Goal: Transaction & Acquisition: Obtain resource

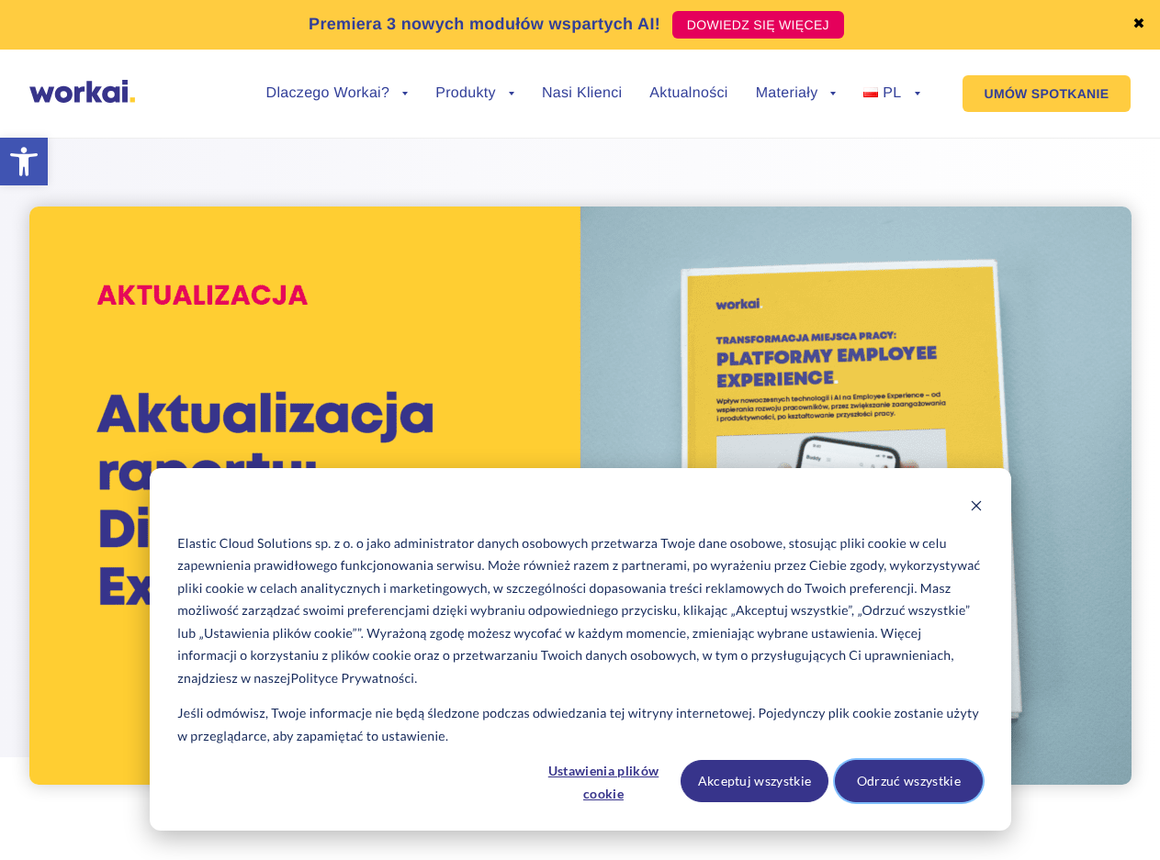
click at [885, 792] on button "Odrzuć wszystkie" at bounding box center [909, 781] width 148 height 42
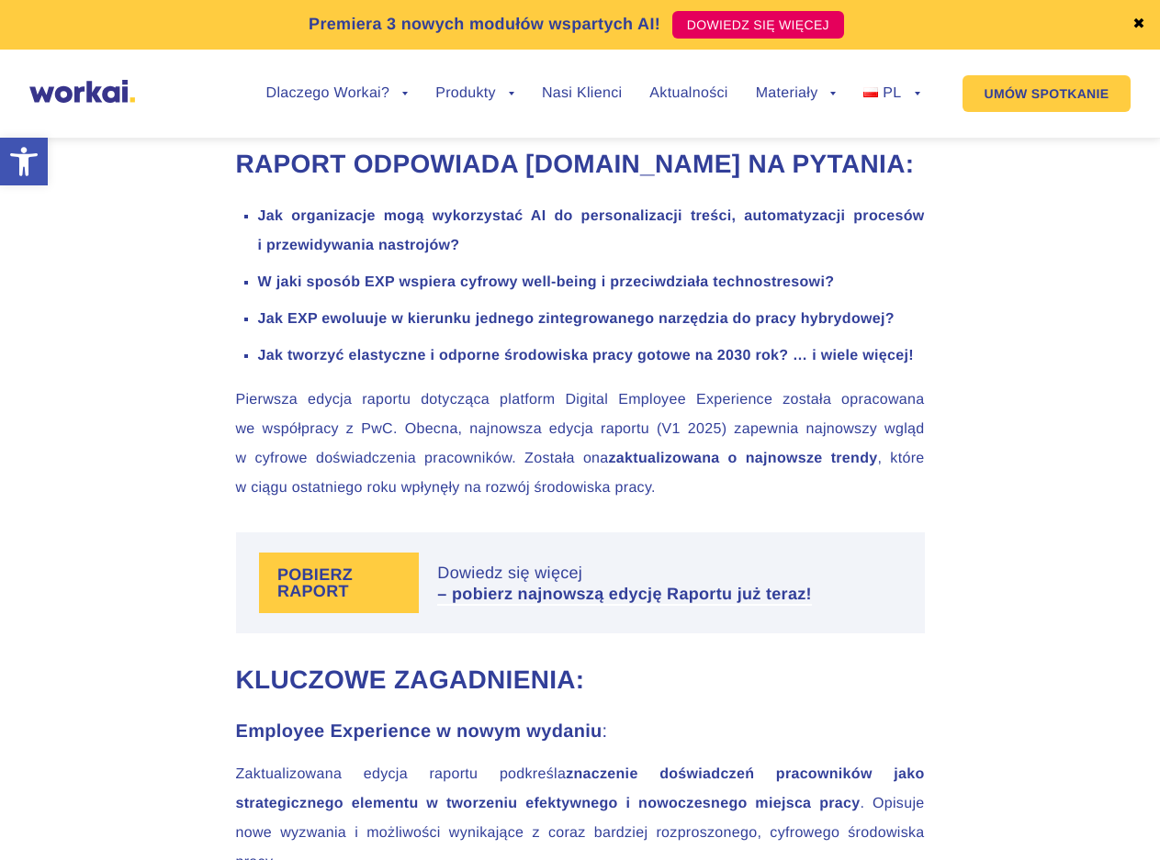
scroll to position [1166, 0]
click at [346, 593] on label "POBIERZ RAPORT" at bounding box center [339, 582] width 160 height 61
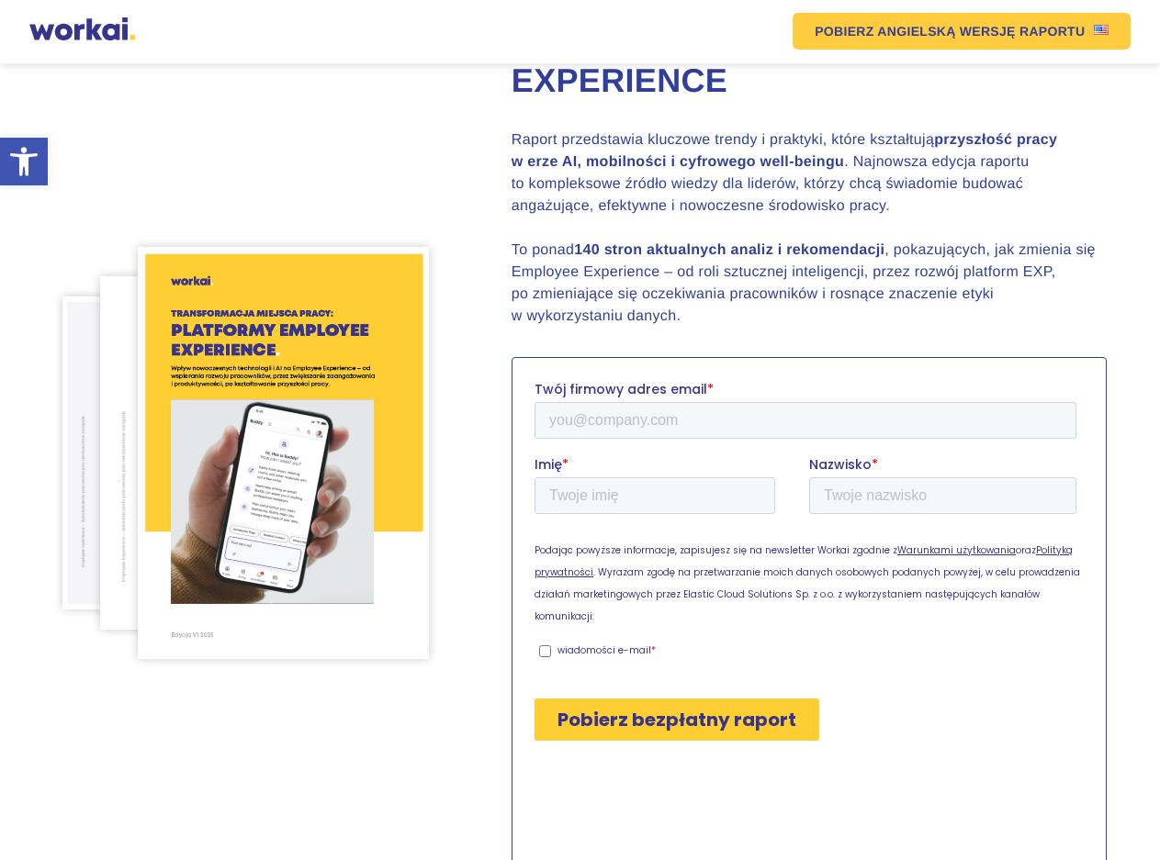
scroll to position [328, 0]
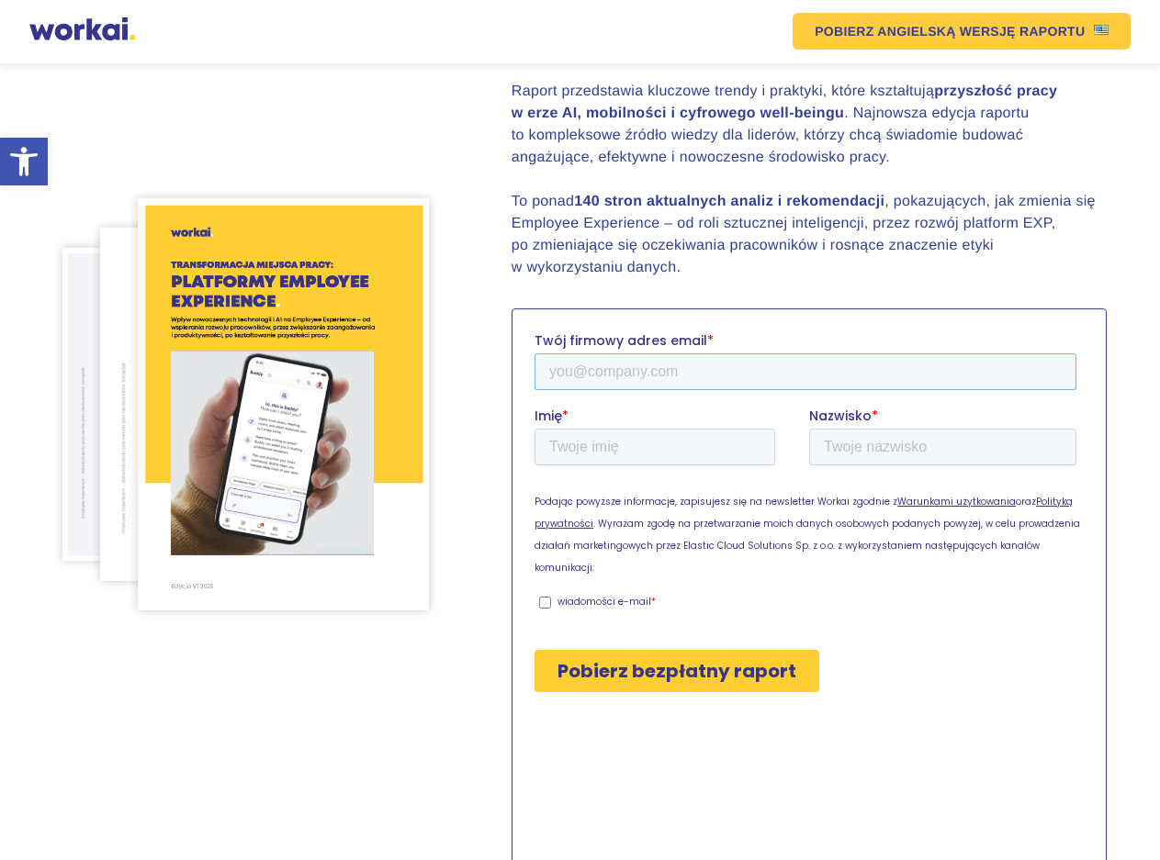
click at [690, 386] on input "Twój firmowy adres email *" at bounding box center [805, 372] width 542 height 37
type input "[EMAIL_ADDRESS][DOMAIN_NAME]"
click at [677, 435] on input "Imię *" at bounding box center [654, 447] width 241 height 37
type input "[PERSON_NAME]"
click at [890, 444] on input "Nazwisko *" at bounding box center [941, 447] width 267 height 37
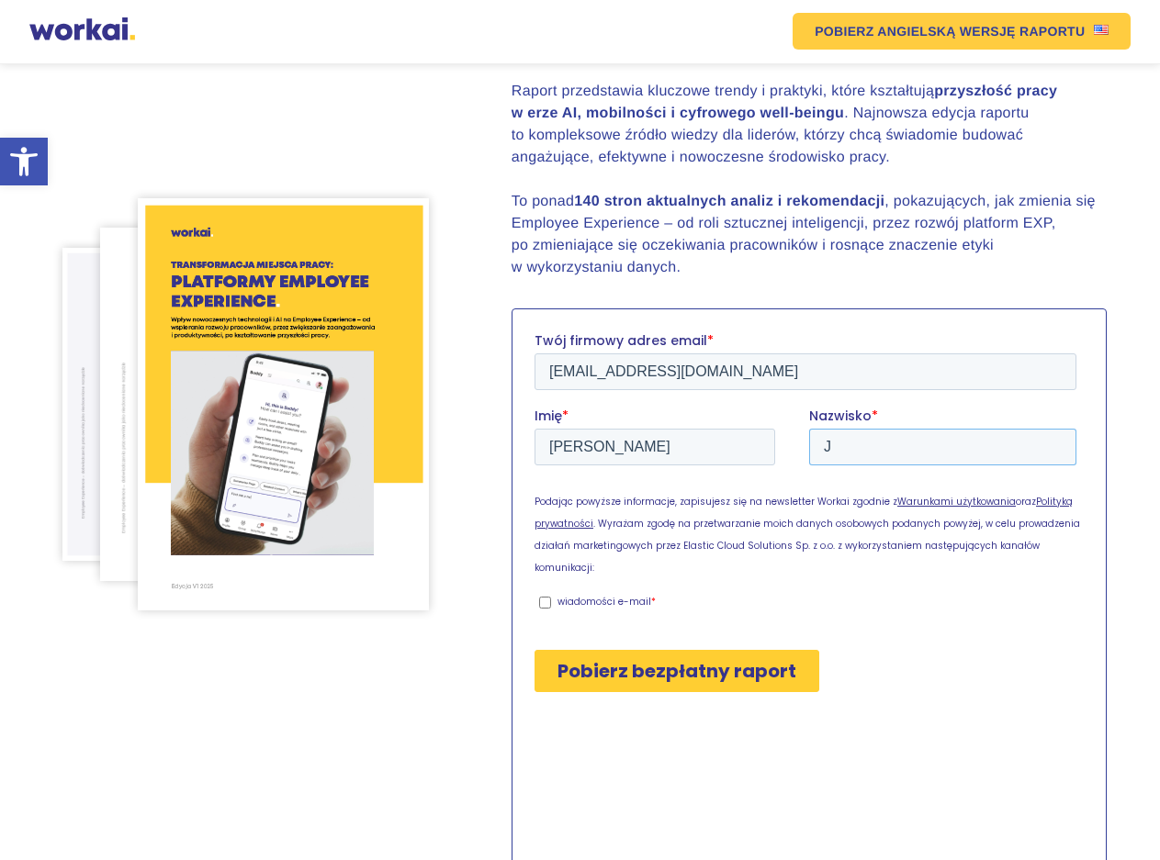
type input "Jelińska"
click at [563, 595] on p "wiadomości e-mail" at bounding box center [604, 602] width 94 height 14
click at [550, 597] on input "wiadomości e-mail *" at bounding box center [544, 603] width 12 height 12
checkbox input "true"
click at [647, 650] on input "Pobierz bezpłatny raport" at bounding box center [676, 671] width 285 height 42
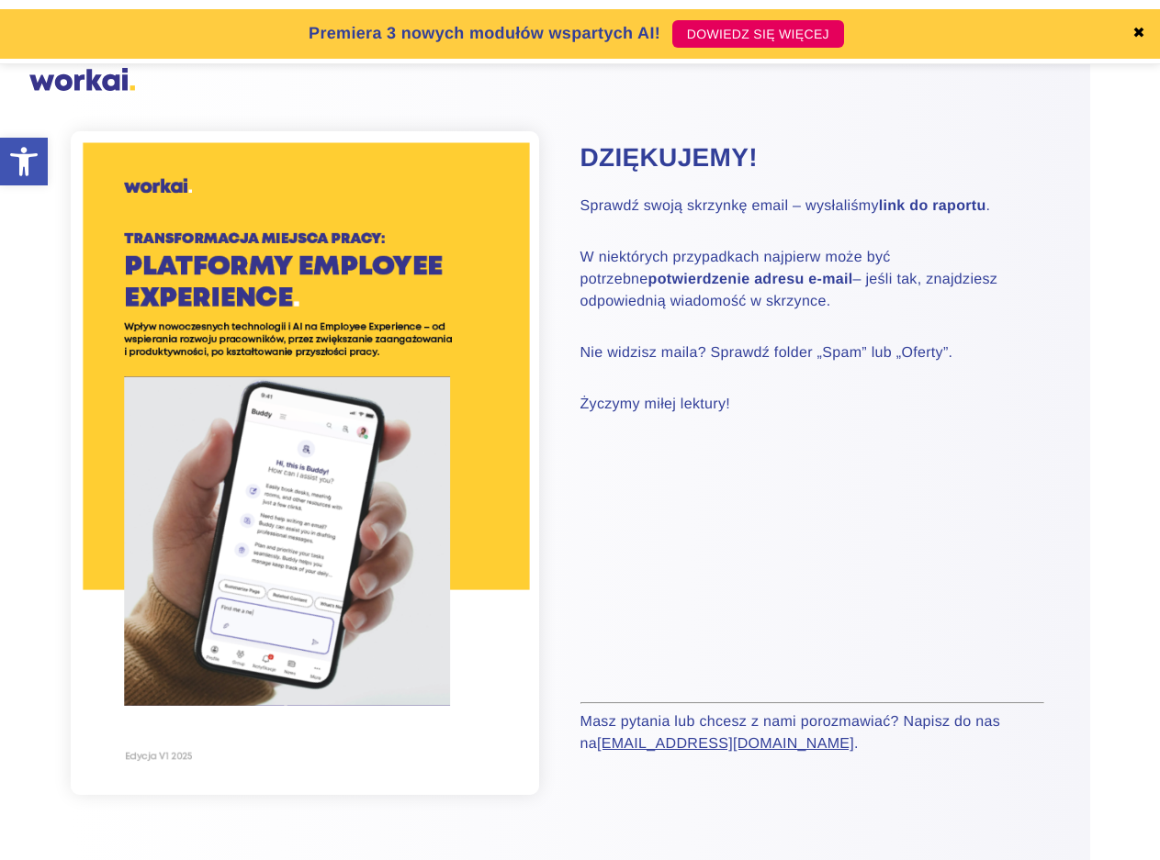
scroll to position [88, 0]
